Goal: Find specific page/section: Find specific page/section

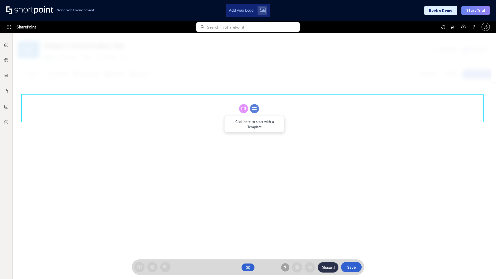
click at [254, 108] on circle at bounding box center [254, 108] width 9 height 9
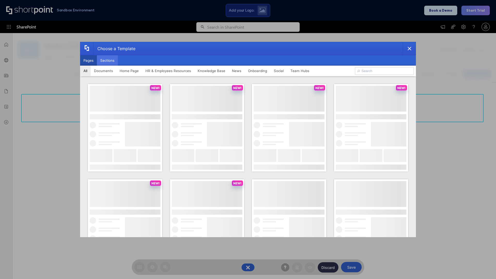
click at [107, 60] on button "Sections" at bounding box center [107, 60] width 21 height 10
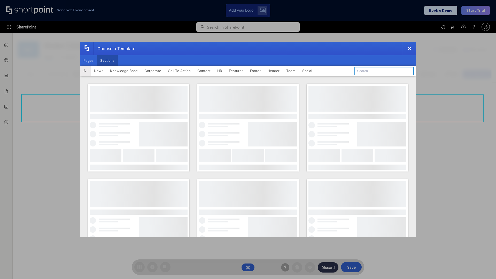
type input "Team Dashboard 2"
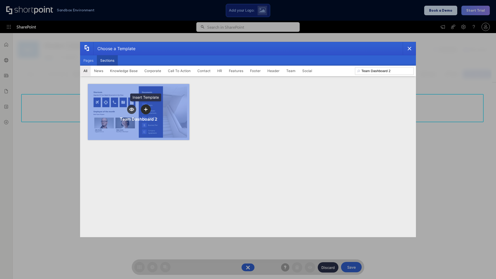
click at [146, 109] on icon "template selector" at bounding box center [146, 109] width 4 height 4
